Goal: Task Accomplishment & Management: Complete application form

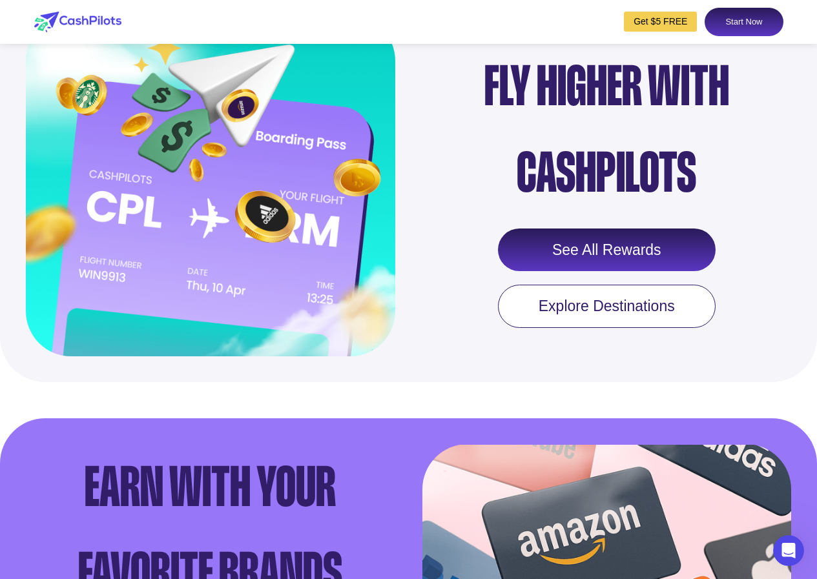
scroll to position [1421, 0]
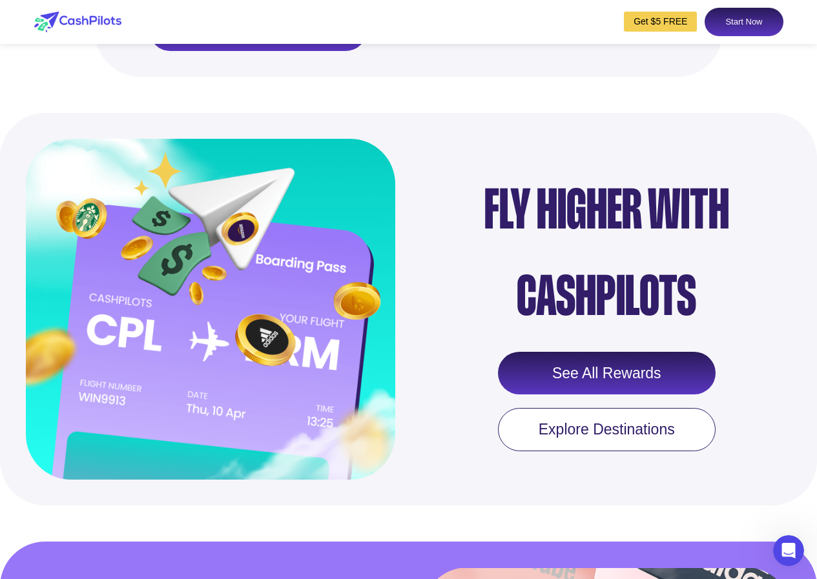
click at [738, 23] on link "Start Now" at bounding box center [744, 22] width 78 height 28
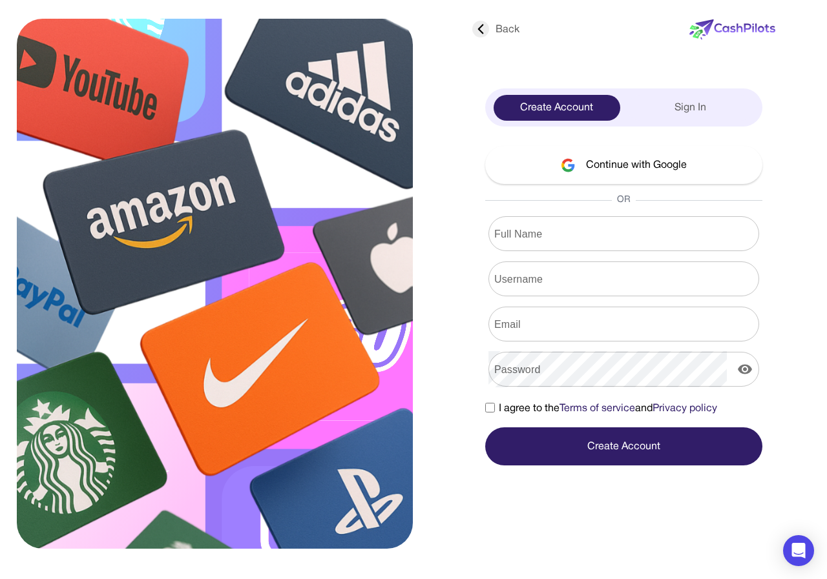
click at [610, 156] on button "Continue with Google" at bounding box center [623, 165] width 277 height 38
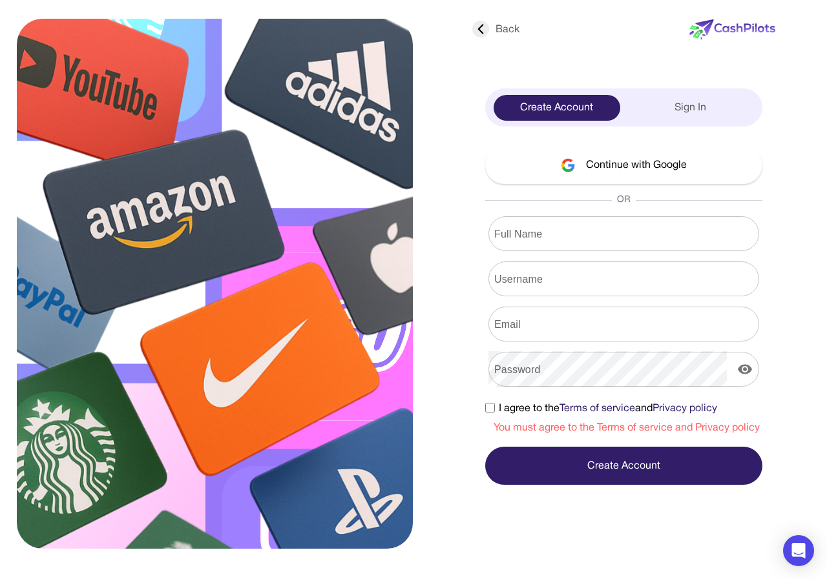
click at [608, 470] on button "Create Account" at bounding box center [623, 466] width 277 height 38
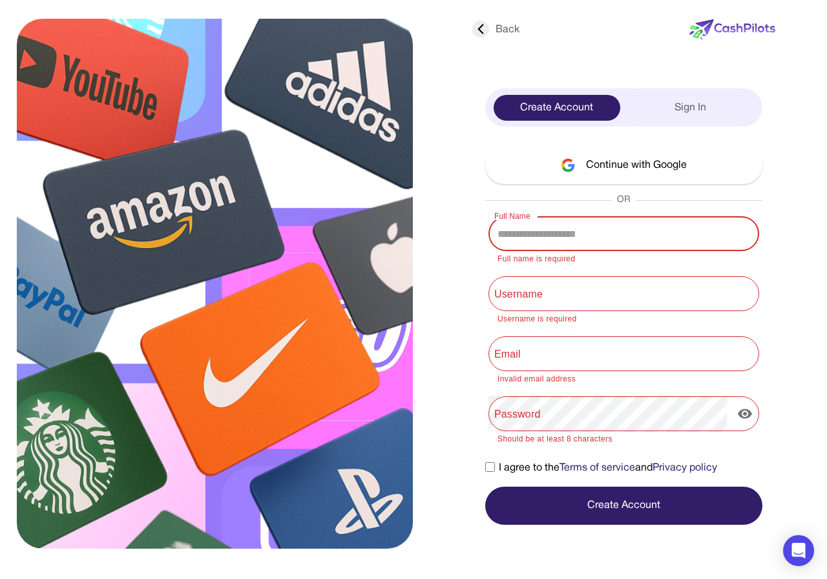
click at [616, 147] on button "Continue with Google" at bounding box center [623, 165] width 277 height 38
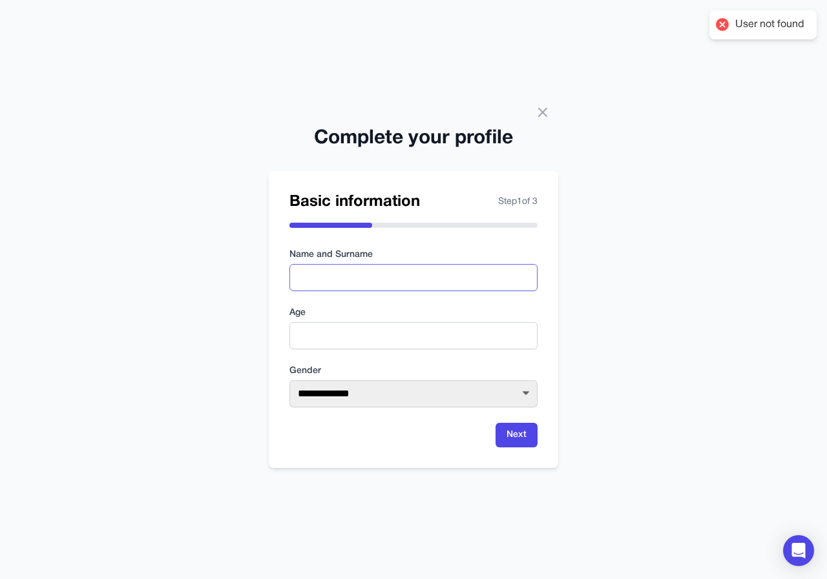
click at [435, 279] on input "text" at bounding box center [413, 277] width 248 height 27
type input "*"
type input "*******"
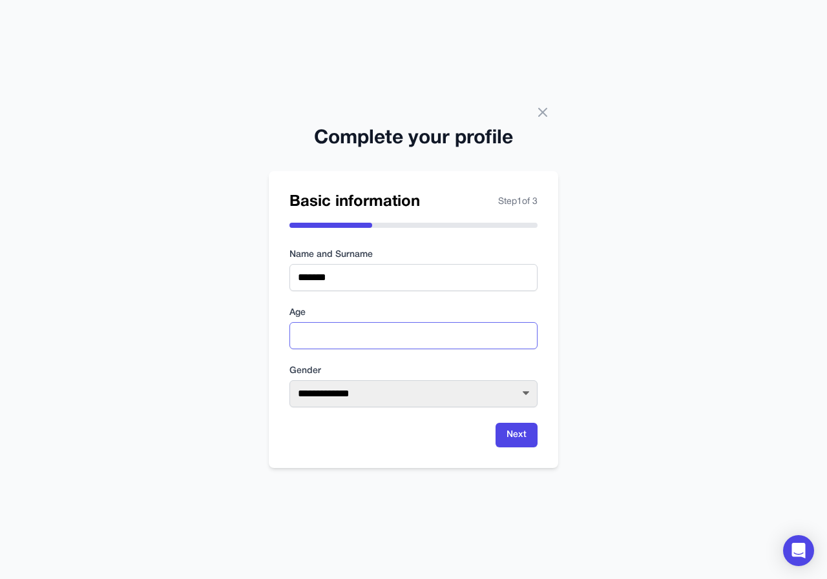
type input "**"
click at [437, 400] on select "**********" at bounding box center [413, 393] width 248 height 27
select select "****"
click at [289, 380] on select "**********" at bounding box center [413, 393] width 248 height 27
click at [501, 437] on button "Next" at bounding box center [516, 435] width 42 height 25
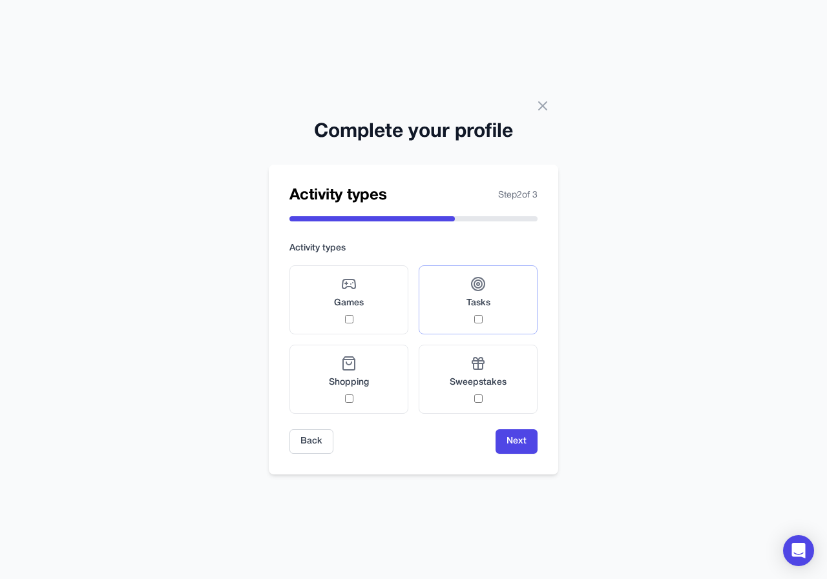
click at [477, 324] on label "Tasks" at bounding box center [478, 299] width 119 height 69
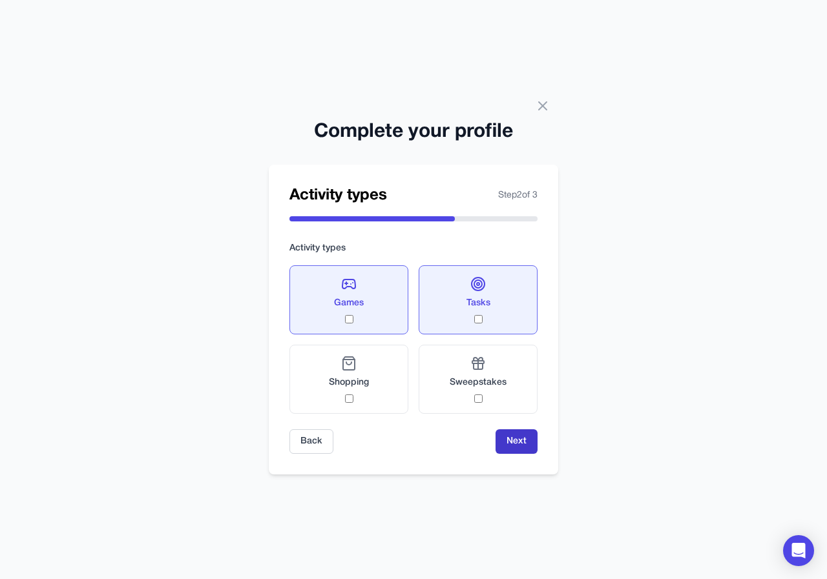
click at [530, 450] on button "Next" at bounding box center [516, 442] width 42 height 25
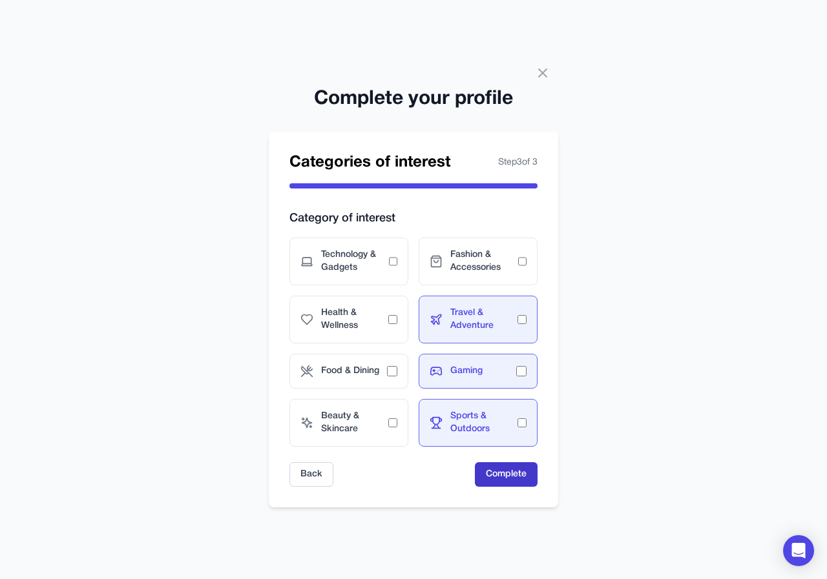
click at [530, 482] on button "Complete" at bounding box center [506, 474] width 63 height 25
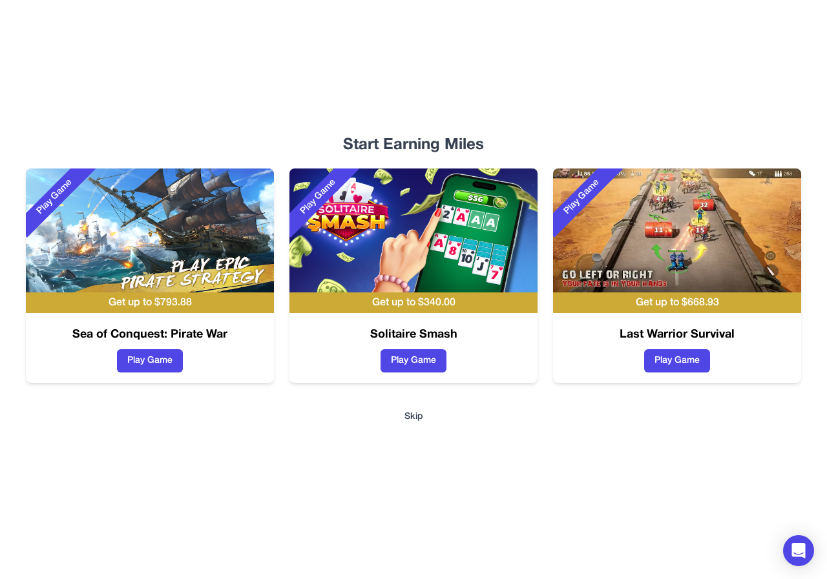
click at [407, 417] on button "Skip" at bounding box center [413, 417] width 19 height 13
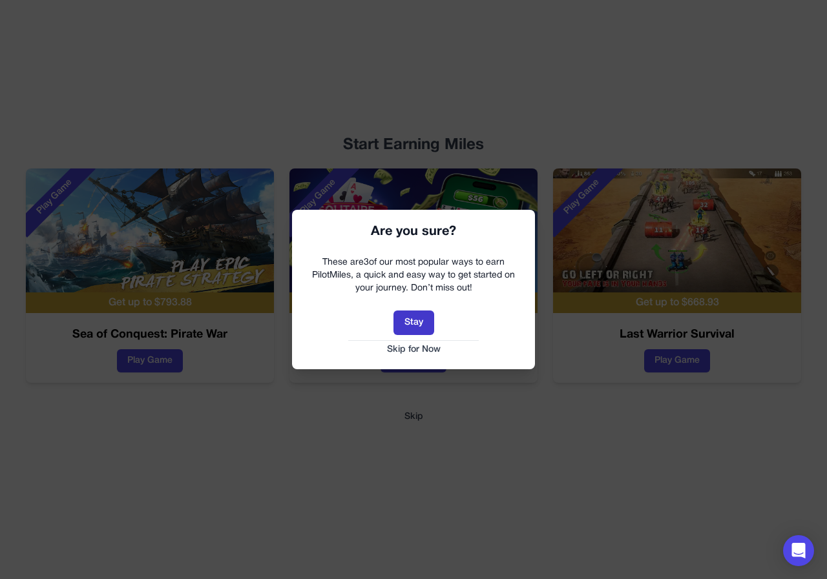
click at [415, 323] on button "Stay" at bounding box center [413, 323] width 41 height 25
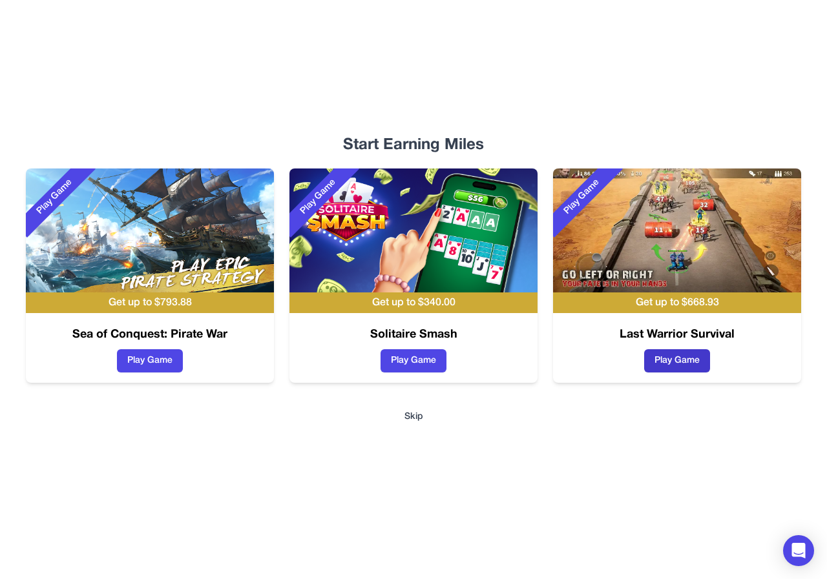
click at [661, 360] on button "Play Game" at bounding box center [677, 360] width 66 height 23
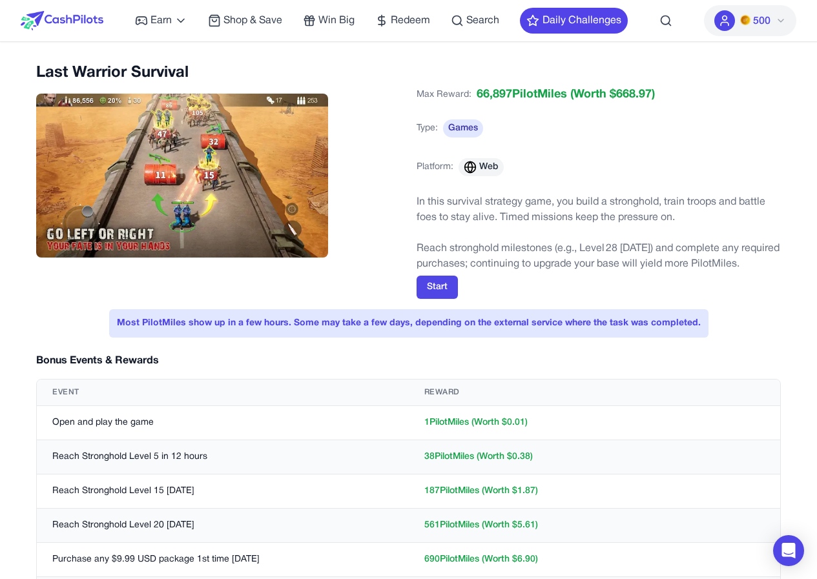
click at [781, 23] on icon at bounding box center [781, 21] width 10 height 10
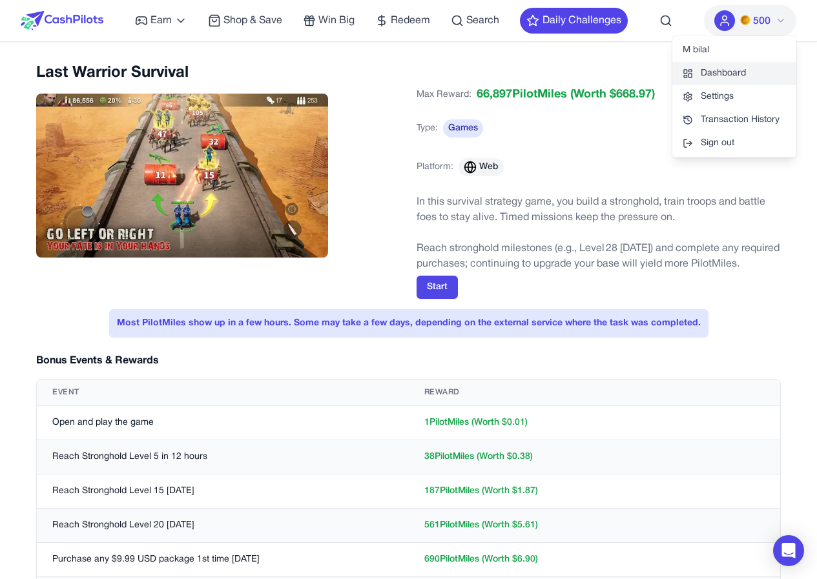
click at [734, 65] on link "Dashboard" at bounding box center [734, 73] width 124 height 23
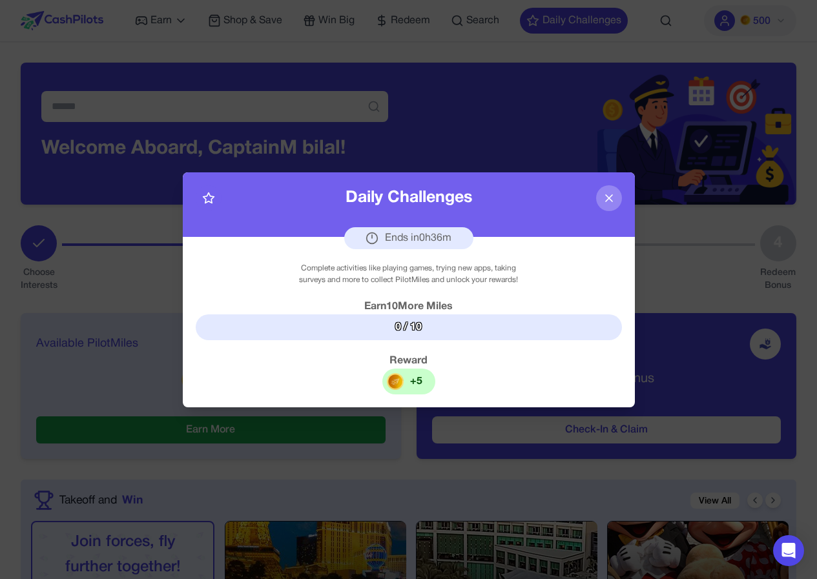
click at [386, 377] on div "+ 5" at bounding box center [408, 382] width 53 height 26
drag, startPoint x: 395, startPoint y: 380, endPoint x: 431, endPoint y: 373, distance: 37.0
click at [395, 381] on img at bounding box center [395, 381] width 17 height 17
click at [429, 327] on div "0 / 10" at bounding box center [409, 328] width 426 height 26
click at [615, 188] on button at bounding box center [609, 198] width 26 height 26
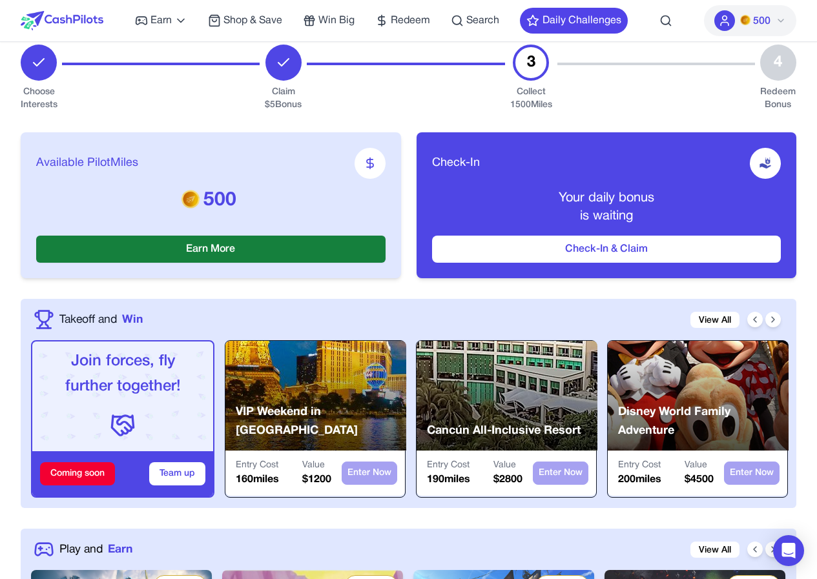
scroll to position [65, 0]
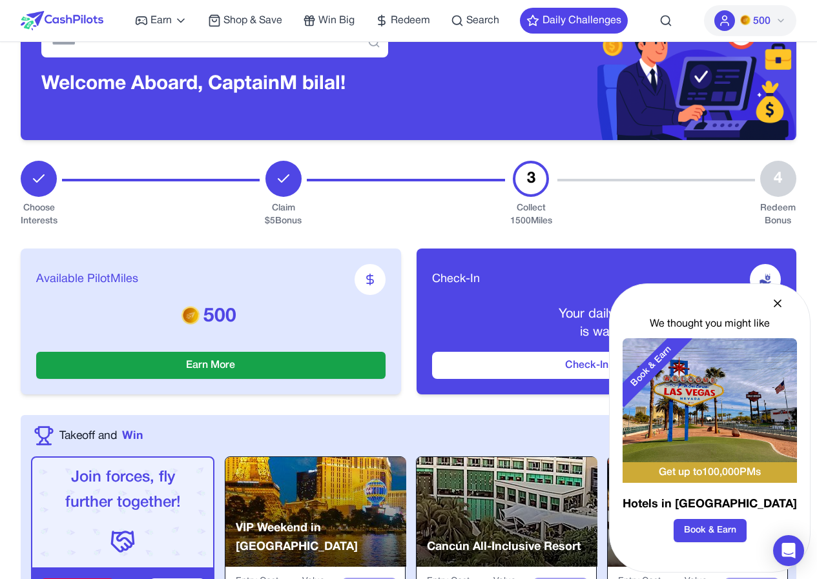
click at [776, 304] on icon at bounding box center [777, 303] width 13 height 13
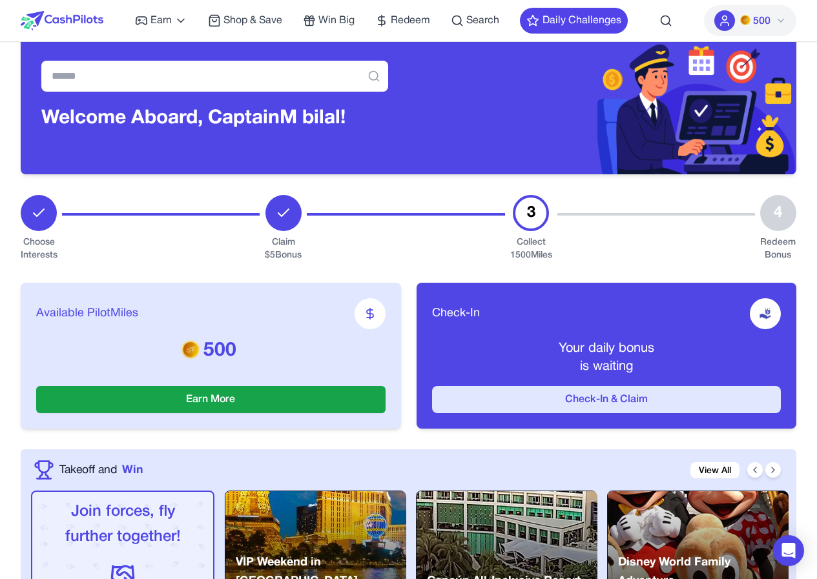
scroll to position [0, 0]
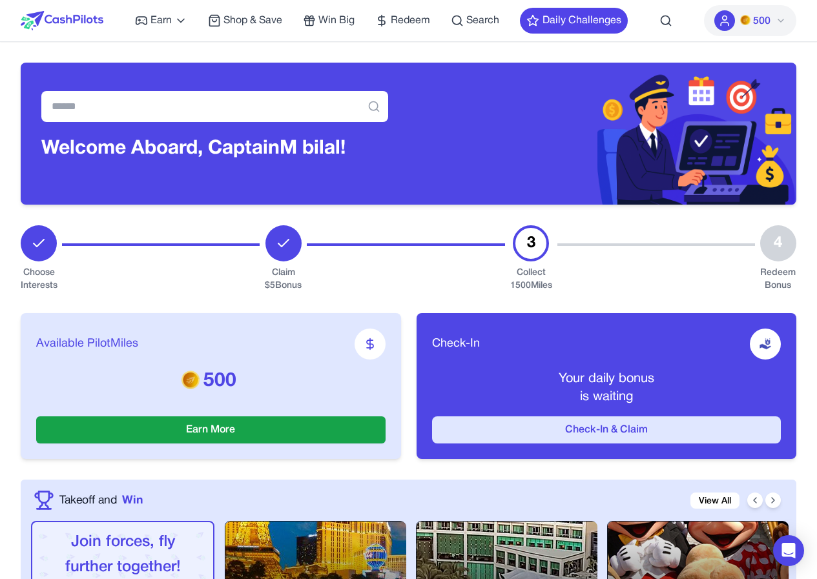
click at [674, 430] on button "Check-In & Claim" at bounding box center [606, 430] width 349 height 27
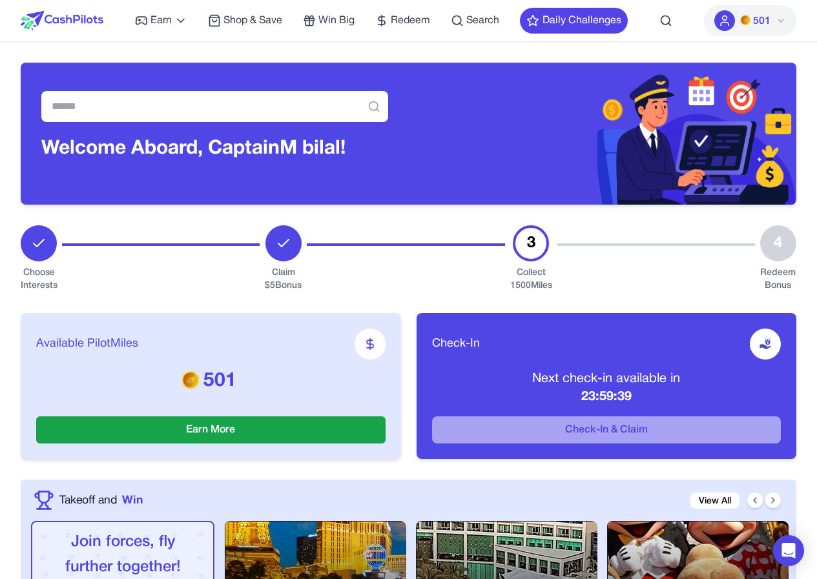
click at [729, 27] on div at bounding box center [724, 20] width 21 height 21
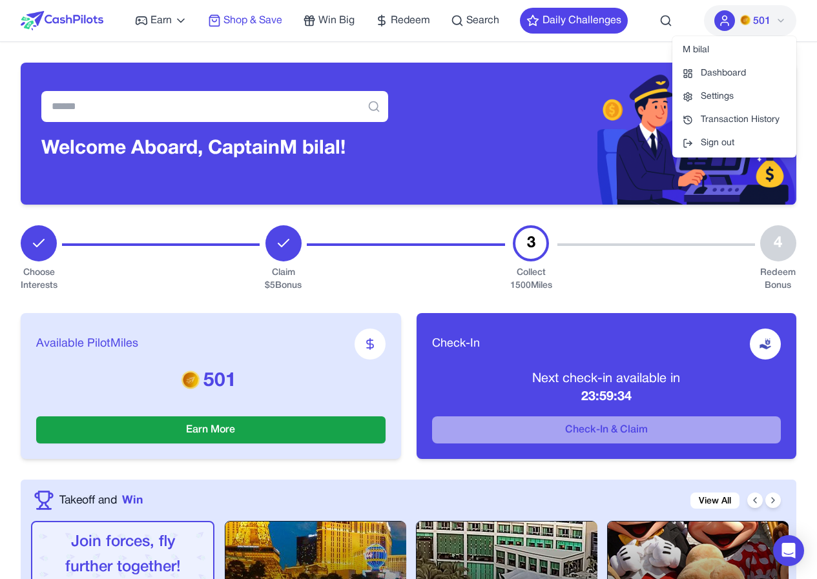
click at [275, 14] on span "Shop & Save" at bounding box center [252, 21] width 59 height 16
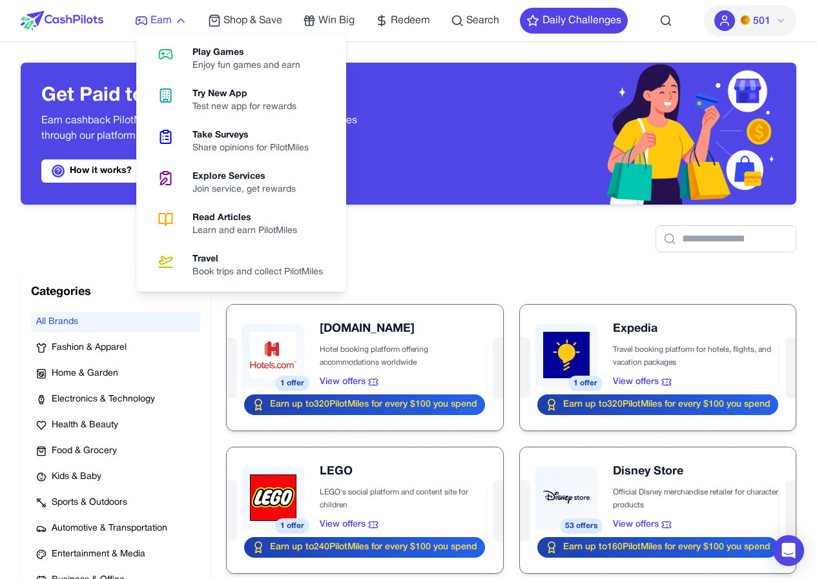
click at [171, 21] on span "Earn" at bounding box center [160, 21] width 21 height 16
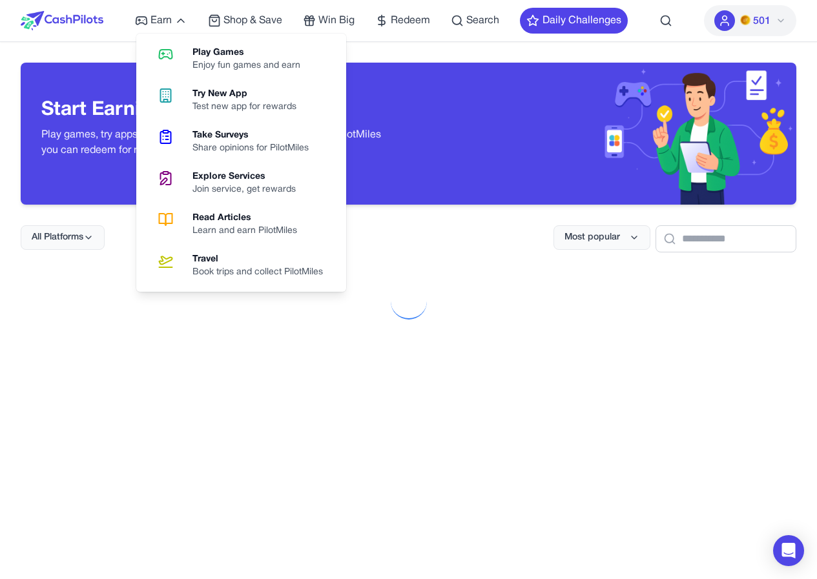
click at [225, 95] on div "Try New App" at bounding box center [249, 94] width 114 height 13
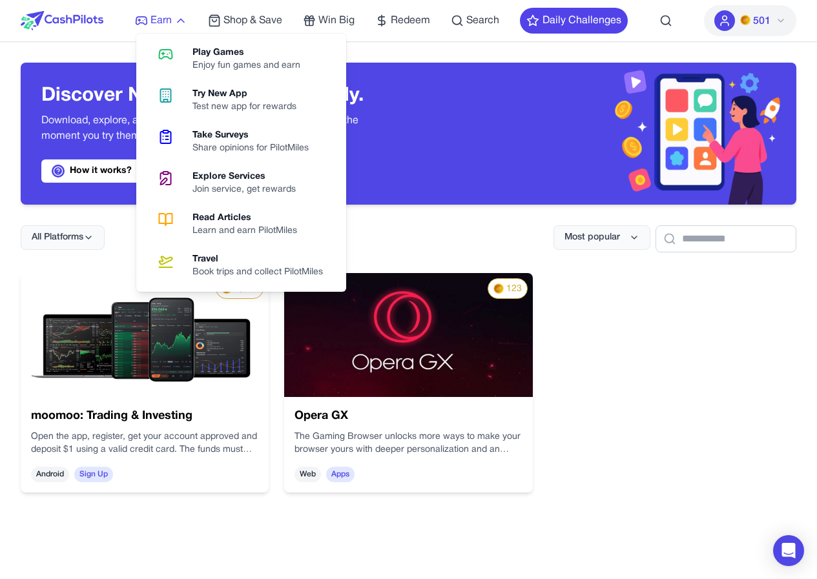
click at [180, 23] on icon at bounding box center [180, 20] width 13 height 13
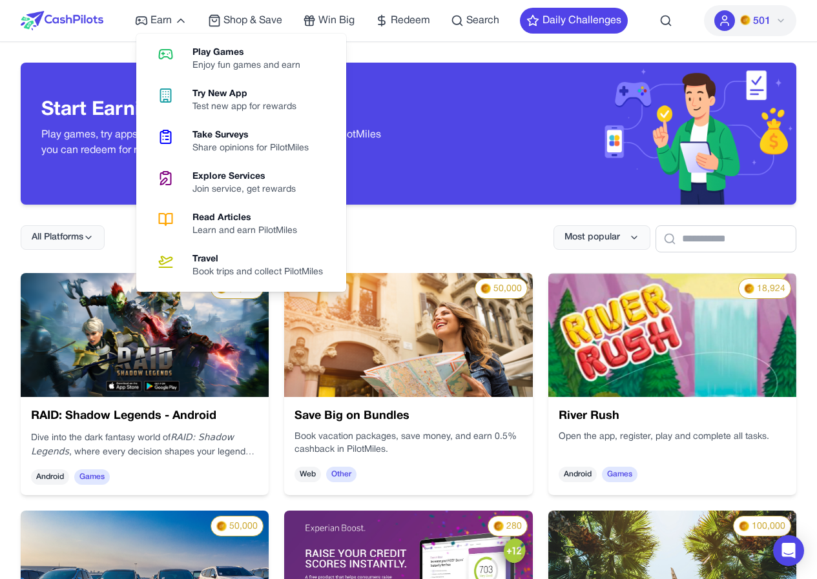
click at [225, 132] on div "Take Surveys" at bounding box center [255, 135] width 127 height 13
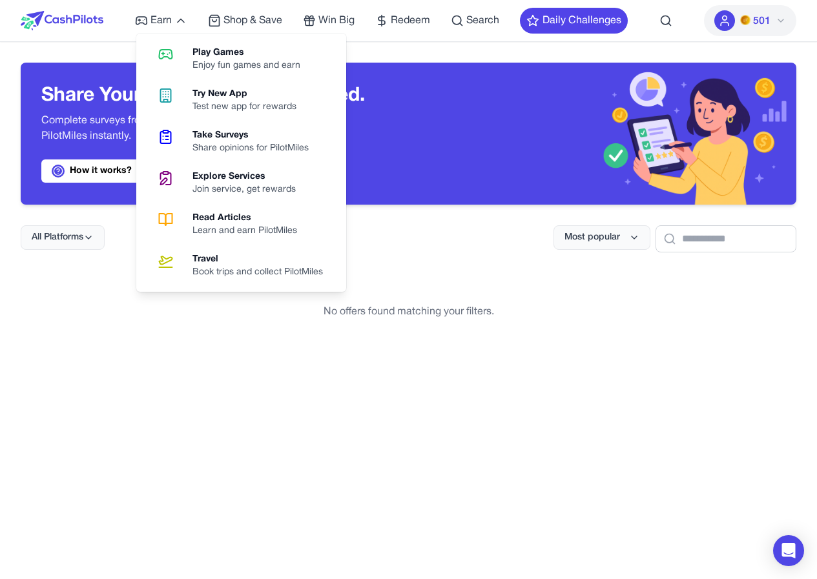
click at [190, 26] on div "Earn Play Games Enjoy fun games and earn Try New App Test new app for rewards T…" at bounding box center [381, 20] width 493 height 41
click at [216, 135] on div "Take Surveys" at bounding box center [255, 135] width 127 height 13
click at [206, 54] on div "Play Games" at bounding box center [251, 53] width 118 height 13
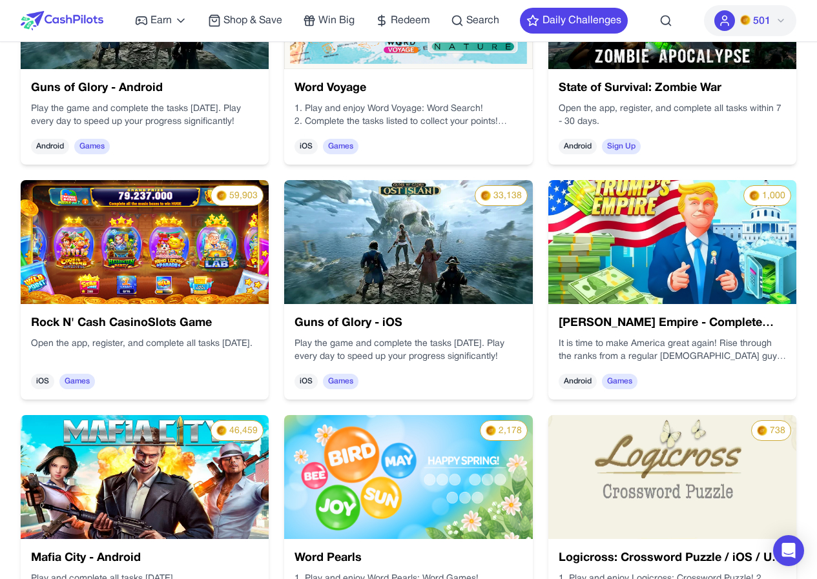
scroll to position [1227, 0]
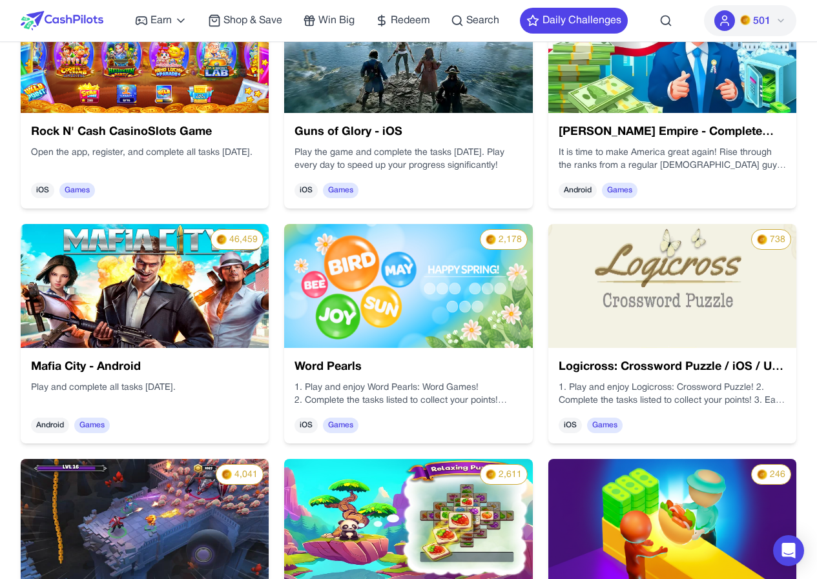
click at [686, 96] on img at bounding box center [672, 51] width 248 height 124
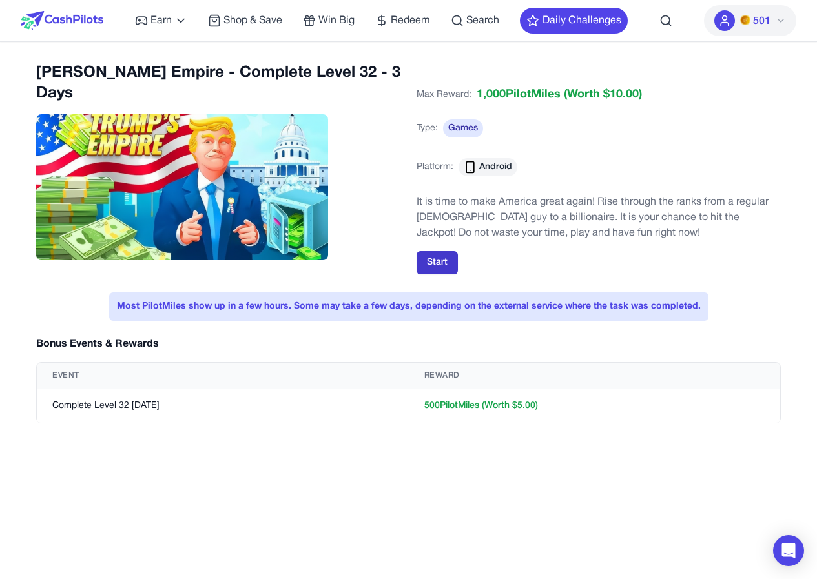
click at [427, 263] on button "Start" at bounding box center [437, 262] width 41 height 23
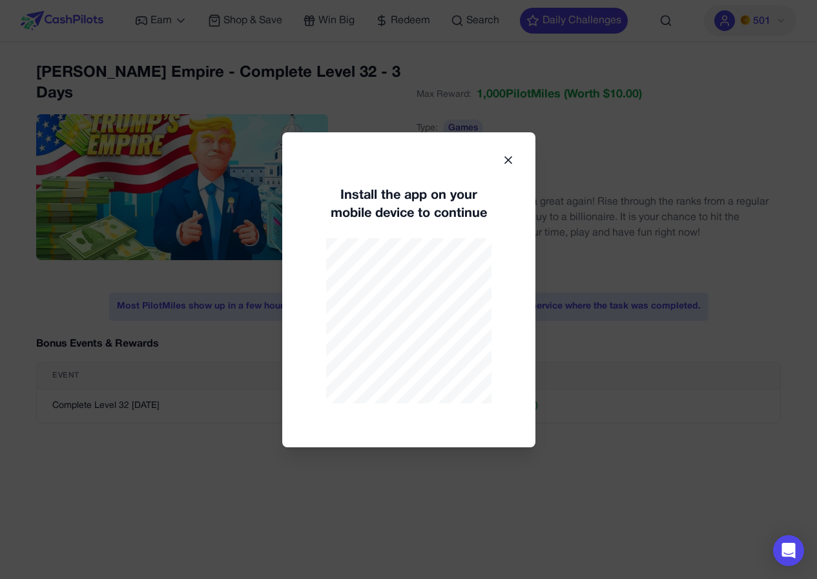
click at [505, 156] on icon at bounding box center [508, 160] width 13 height 13
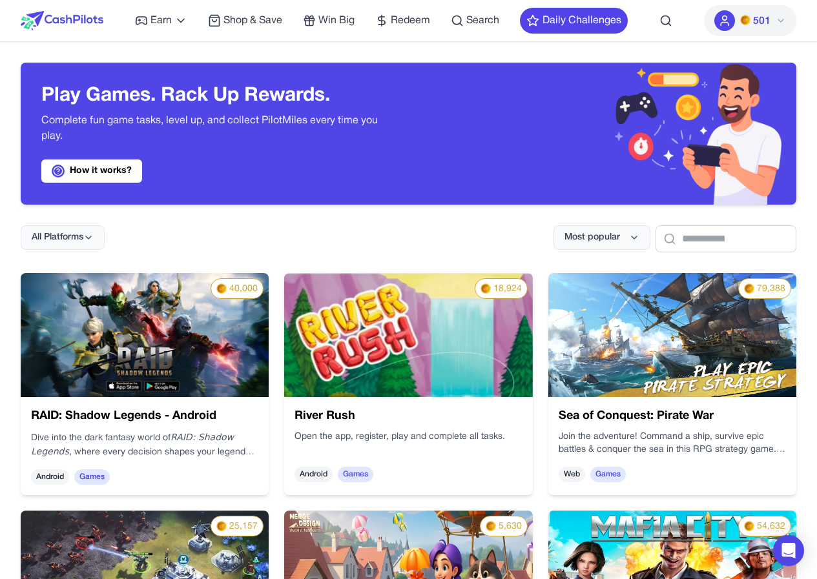
scroll to position [258, 0]
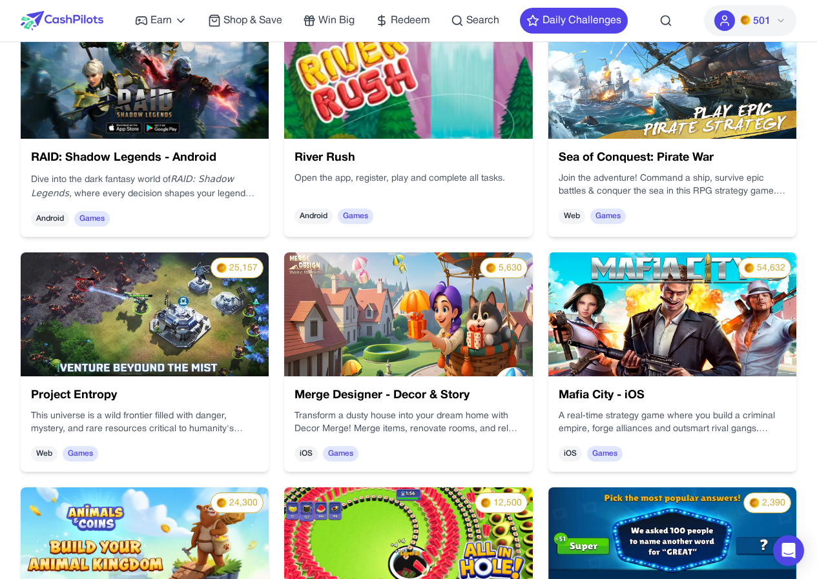
click at [388, 72] on img at bounding box center [408, 77] width 248 height 124
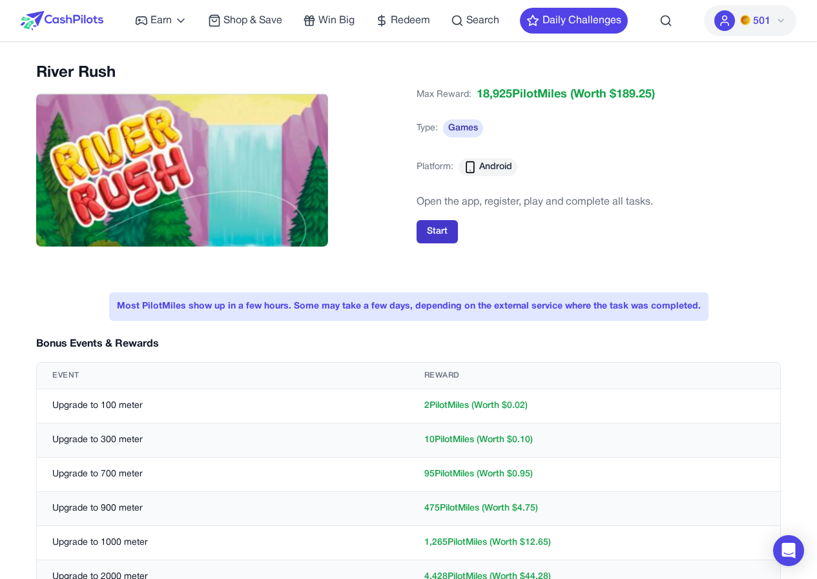
click at [450, 233] on button "Start" at bounding box center [437, 231] width 41 height 23
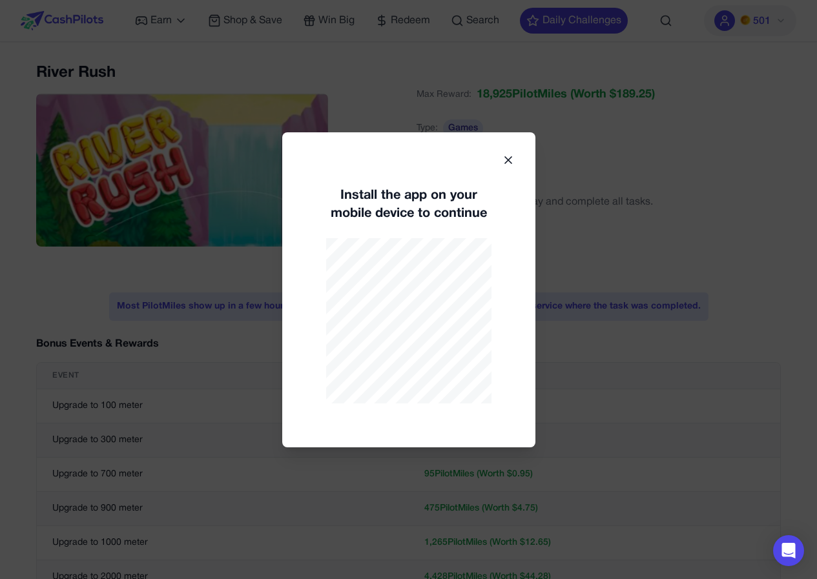
click at [503, 159] on icon at bounding box center [508, 160] width 13 height 13
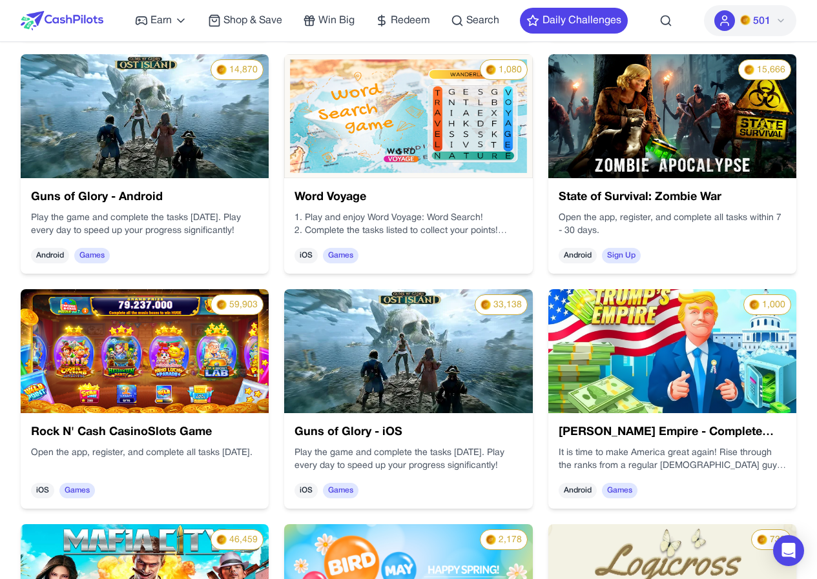
scroll to position [1115, 0]
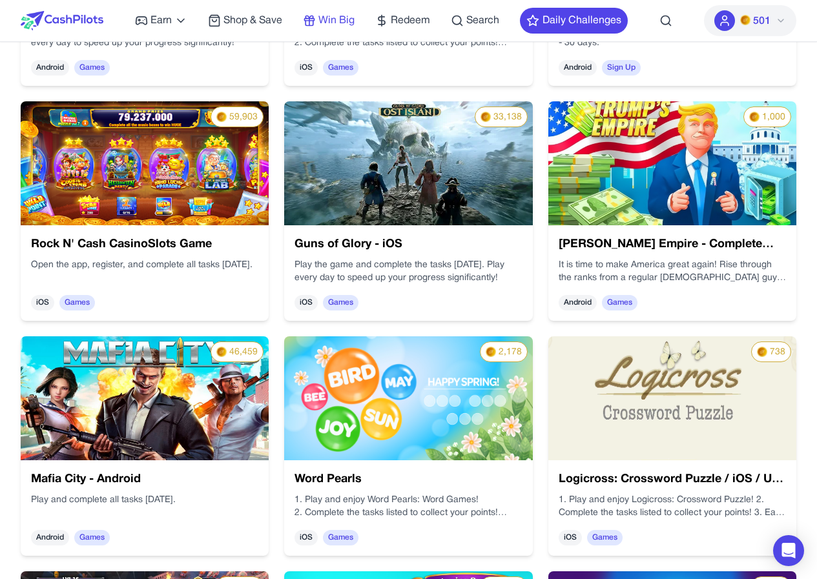
click at [339, 13] on span "Win Big" at bounding box center [336, 21] width 36 height 16
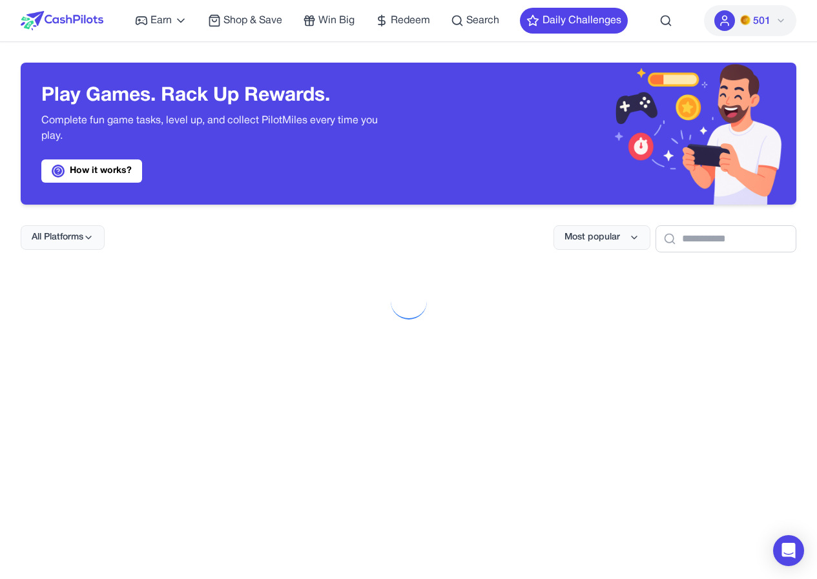
scroll to position [736, 0]
